Goal: Check status: Check status

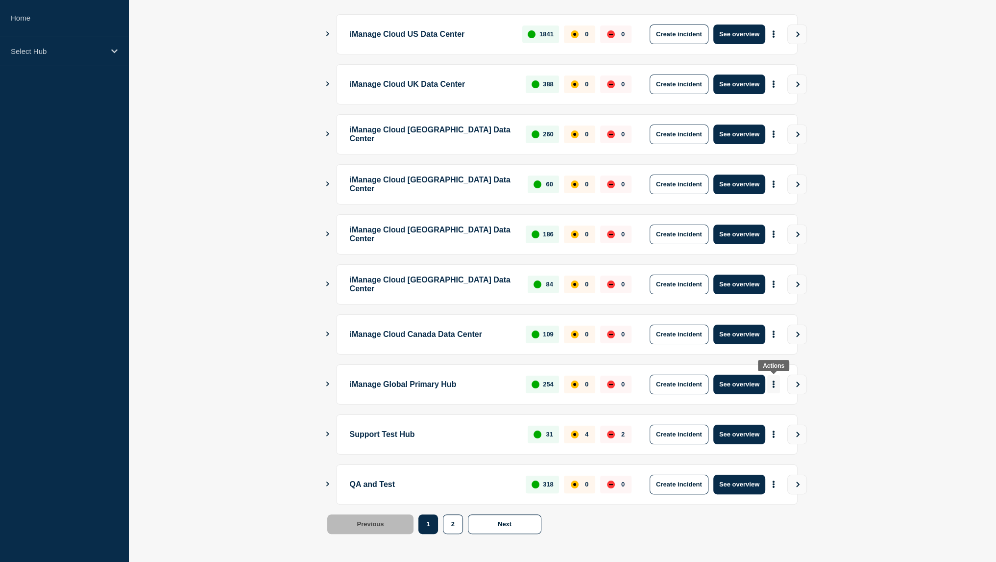
click at [774, 384] on icon "More actions" at bounding box center [774, 383] width 2 height 7
click at [750, 426] on link "View Status Page" at bounding box center [773, 425] width 72 height 8
drag, startPoint x: 416, startPoint y: 377, endPoint x: 484, endPoint y: 383, distance: 68.3
click at [484, 383] on p "iManage Global Primary Hub" at bounding box center [432, 384] width 165 height 20
drag, startPoint x: 382, startPoint y: 330, endPoint x: 470, endPoint y: 322, distance: 88.1
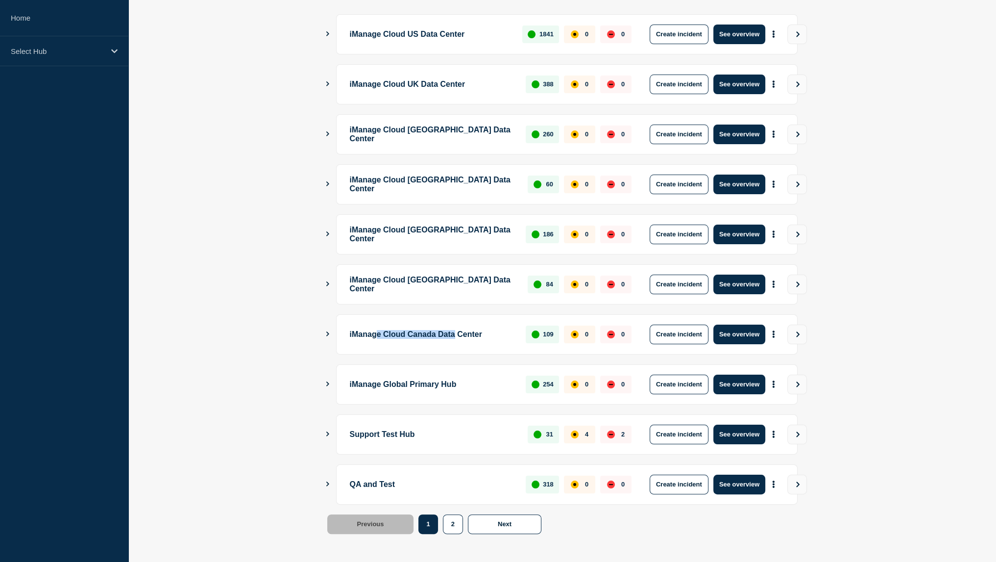
click at [470, 324] on p "iManage Cloud Canada Data Center" at bounding box center [432, 334] width 165 height 20
drag, startPoint x: 412, startPoint y: 287, endPoint x: 506, endPoint y: 276, distance: 95.3
click at [506, 276] on p "iManage Cloud [GEOGRAPHIC_DATA] Data Center" at bounding box center [433, 284] width 167 height 20
drag, startPoint x: 431, startPoint y: 243, endPoint x: 456, endPoint y: 241, distance: 25.6
click at [456, 241] on div "iManage Cloud Germany Data Center 186 0 0 Create incident See overview" at bounding box center [567, 234] width 462 height 40
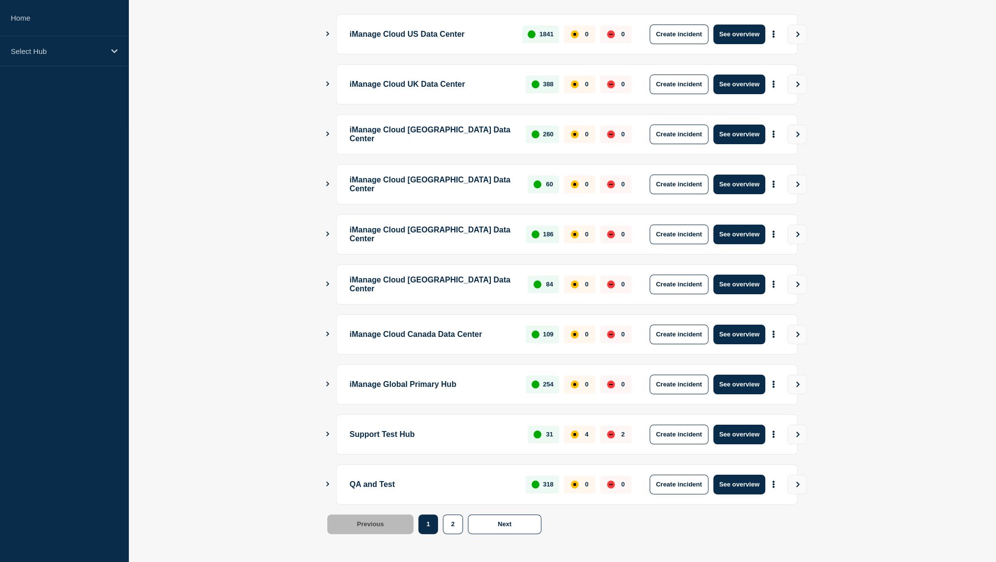
click at [424, 377] on p "iManage Global Primary Hub" at bounding box center [432, 384] width 165 height 20
click at [396, 317] on div "iManage Cloud Canada Data Center 109 0 0 Create incident See overview" at bounding box center [567, 334] width 462 height 40
click at [412, 294] on div "iManage Cloud Singapore Data Center 84 0 0 Create incident See overview" at bounding box center [567, 284] width 462 height 40
click at [432, 248] on div "iManage Cloud Germany Data Center 186 0 0 Create incident See overview" at bounding box center [567, 234] width 462 height 40
click at [41, 51] on p "Select Hub" at bounding box center [58, 51] width 94 height 8
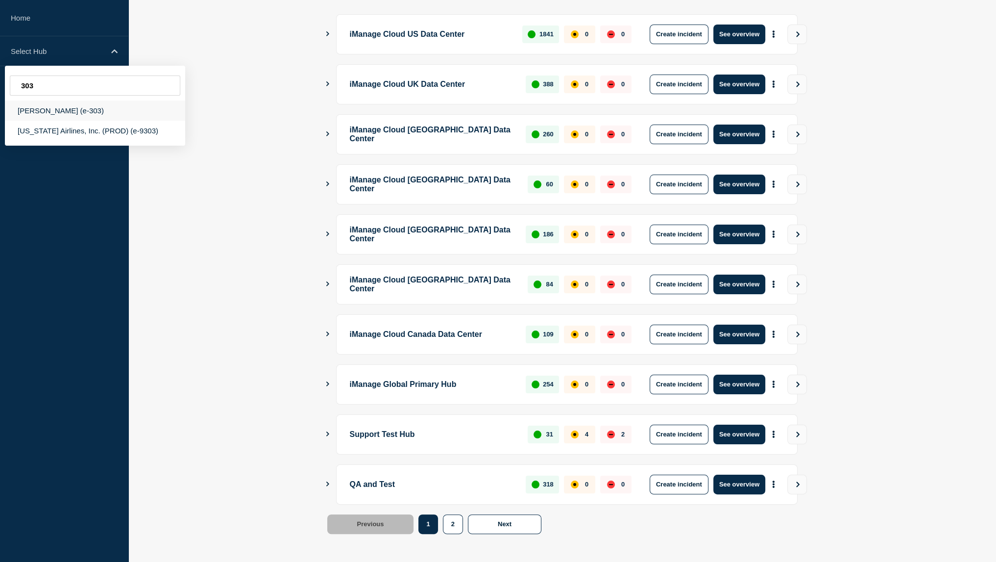
type input "303"
click at [65, 116] on div "[PERSON_NAME] (e-303)" at bounding box center [95, 110] width 180 height 20
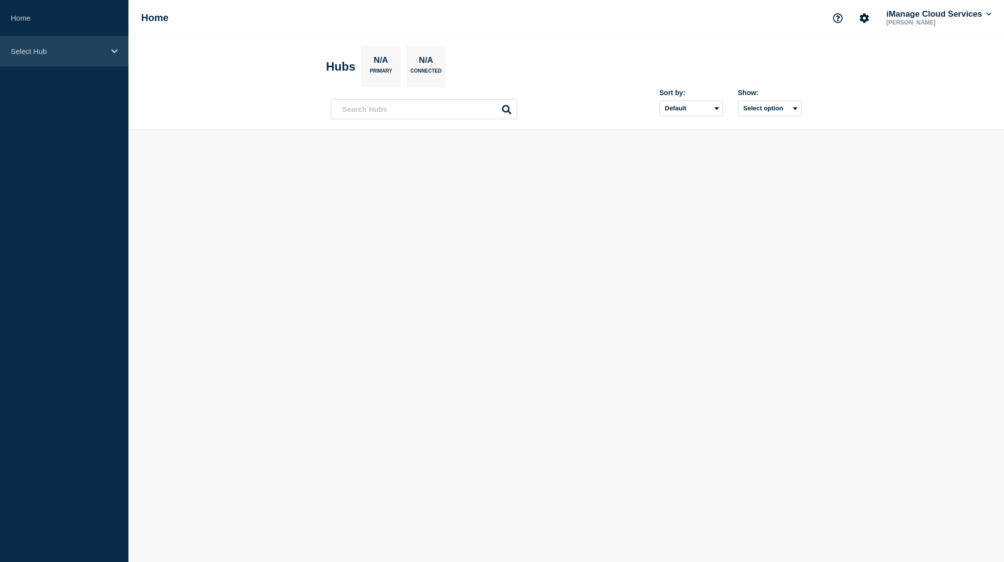
click at [69, 54] on p "Select Hub" at bounding box center [58, 51] width 94 height 8
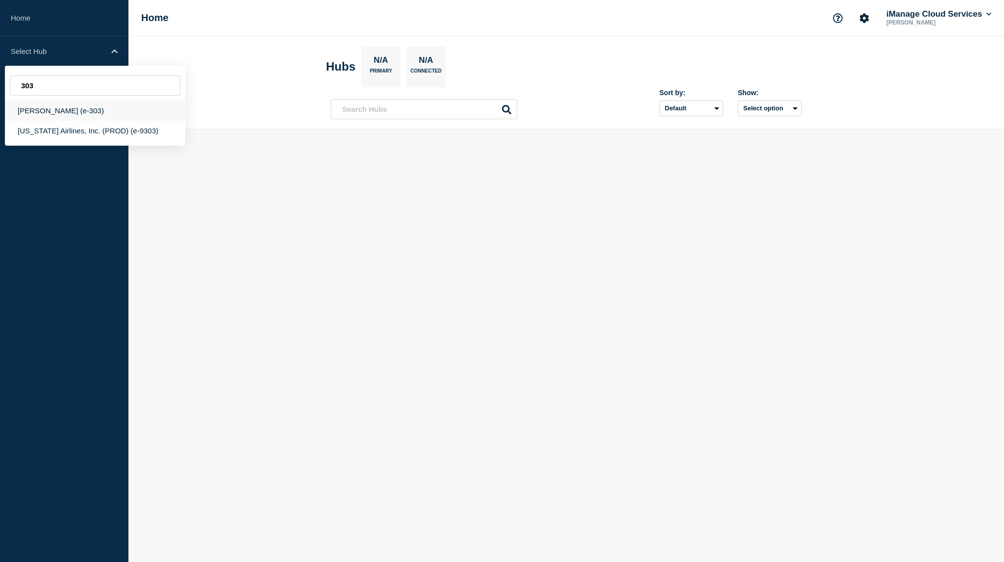
type input "303"
click at [74, 104] on div "[PERSON_NAME] (e-303)" at bounding box center [95, 110] width 180 height 20
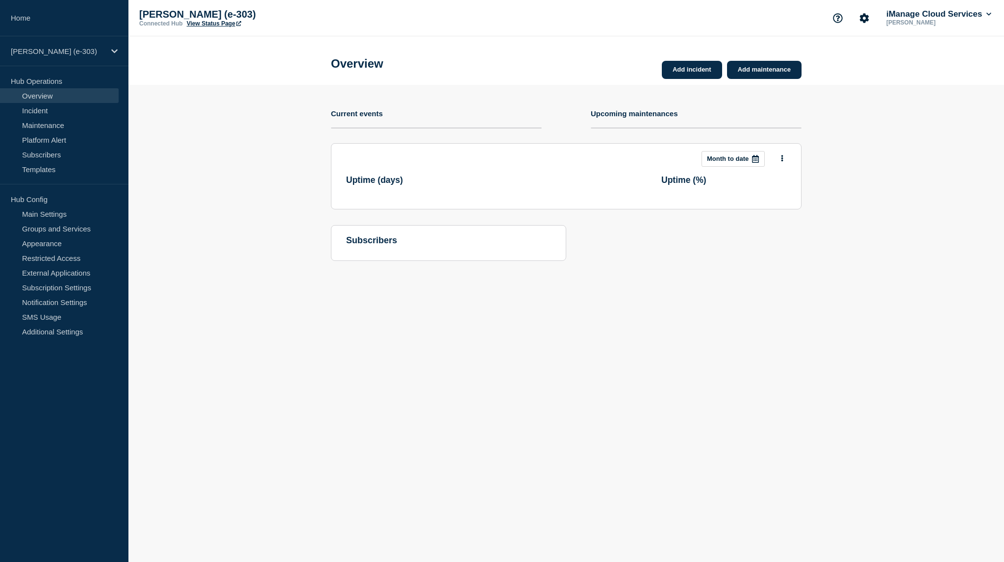
click at [232, 26] on link "View Status Page" at bounding box center [214, 23] width 54 height 7
